Goal: Use online tool/utility: Utilize a website feature to perform a specific function

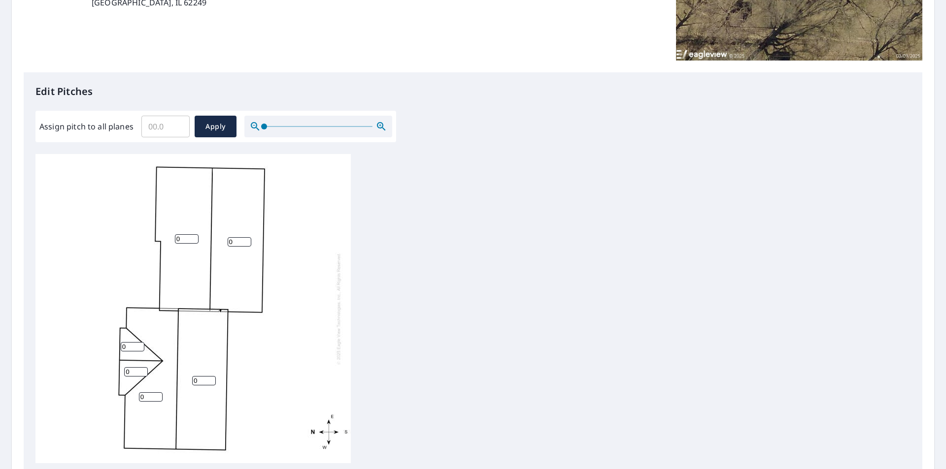
scroll to position [197, 0]
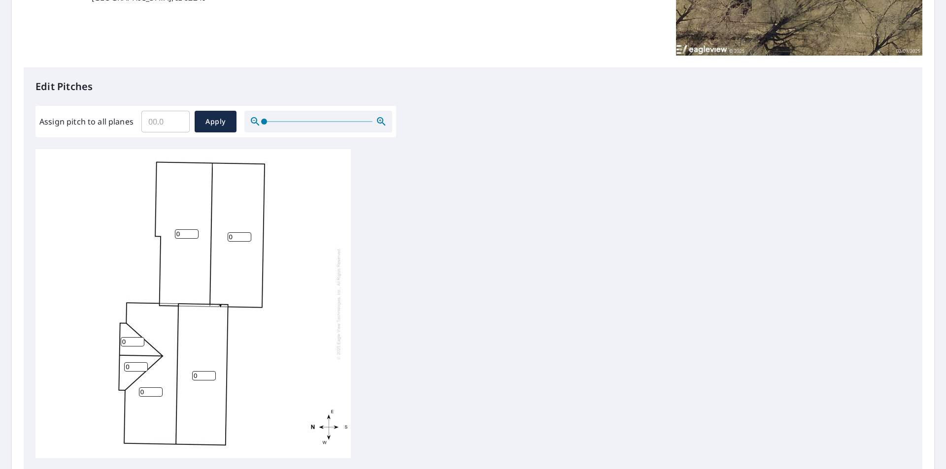
click at [188, 234] on input "0" at bounding box center [187, 234] width 24 height 9
type input "5"
click at [166, 121] on input "Assign pitch to all planes" at bounding box center [165, 122] width 48 height 28
type input "5"
click at [217, 129] on button "Apply" at bounding box center [216, 122] width 42 height 22
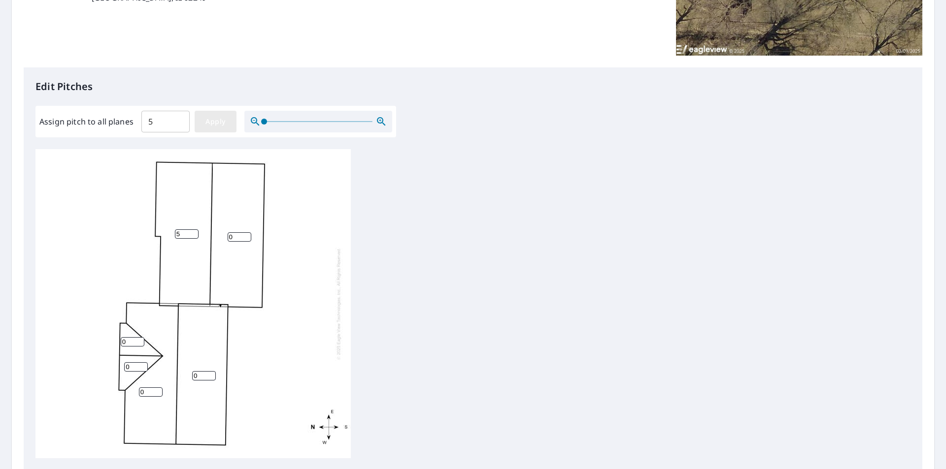
type input "5"
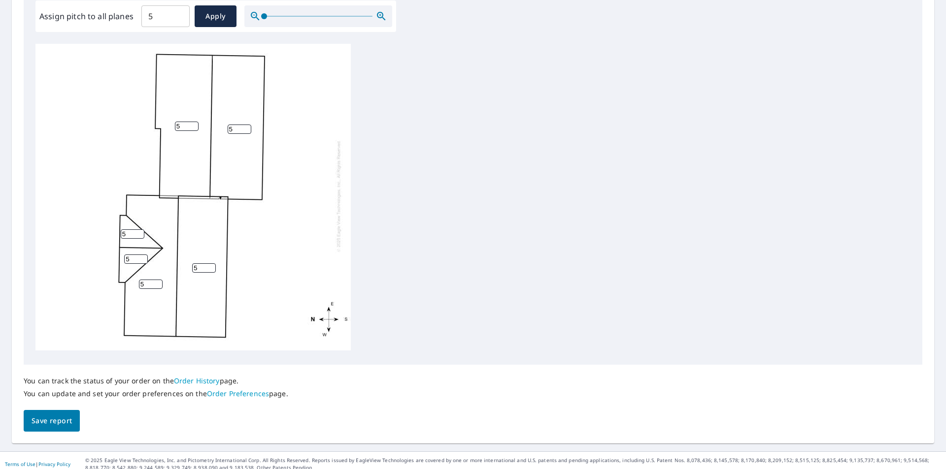
scroll to position [310, 0]
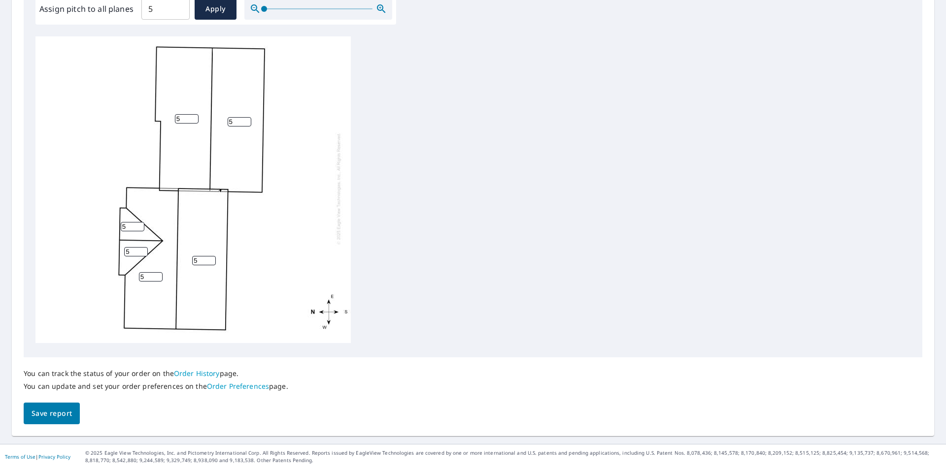
click at [67, 409] on span "Save report" at bounding box center [52, 414] width 40 height 12
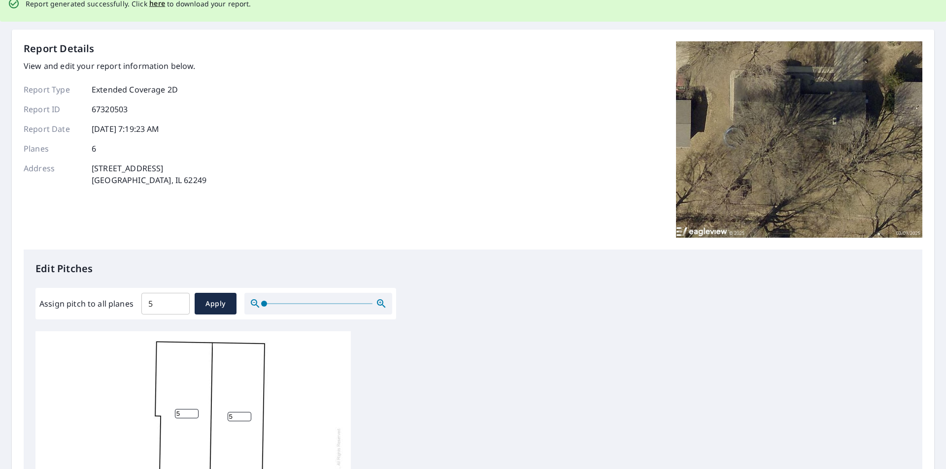
scroll to position [0, 0]
